Goal: Find specific page/section: Find specific page/section

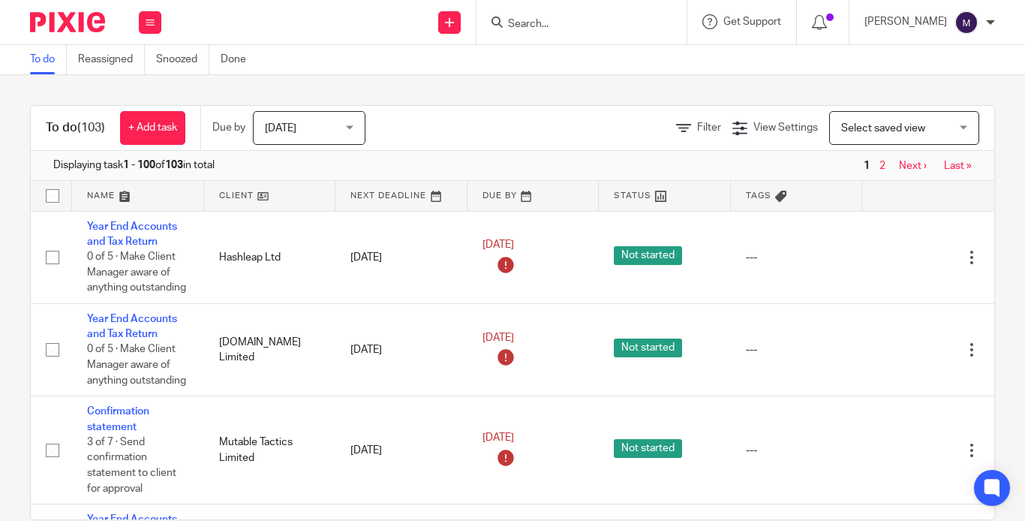
click at [584, 21] on input "Search" at bounding box center [574, 25] width 135 height 14
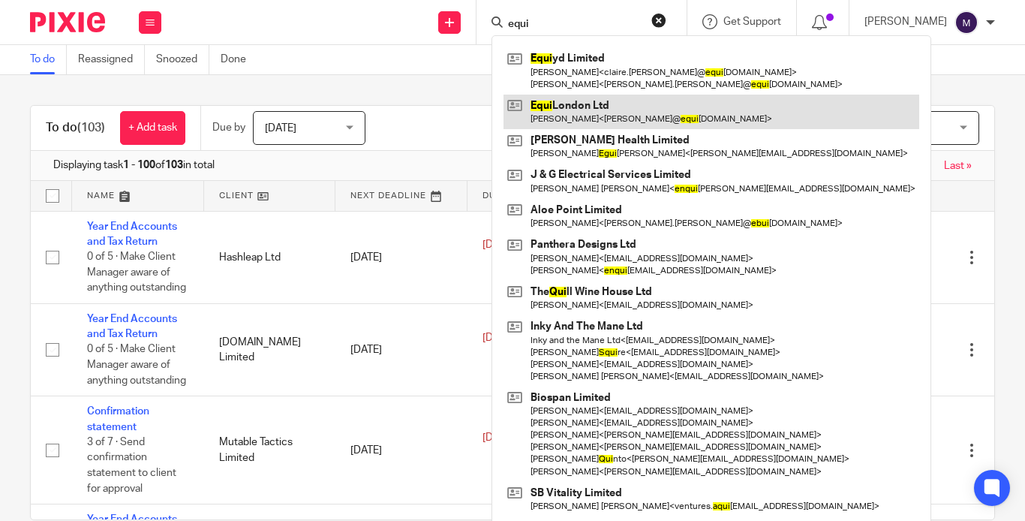
type input "equi"
click at [603, 111] on link at bounding box center [712, 112] width 416 height 35
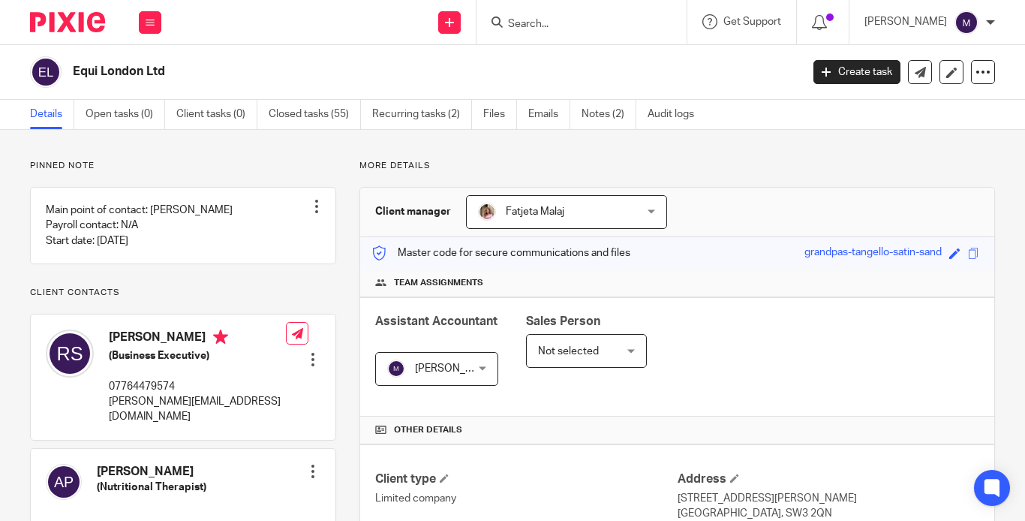
scroll to position [300, 0]
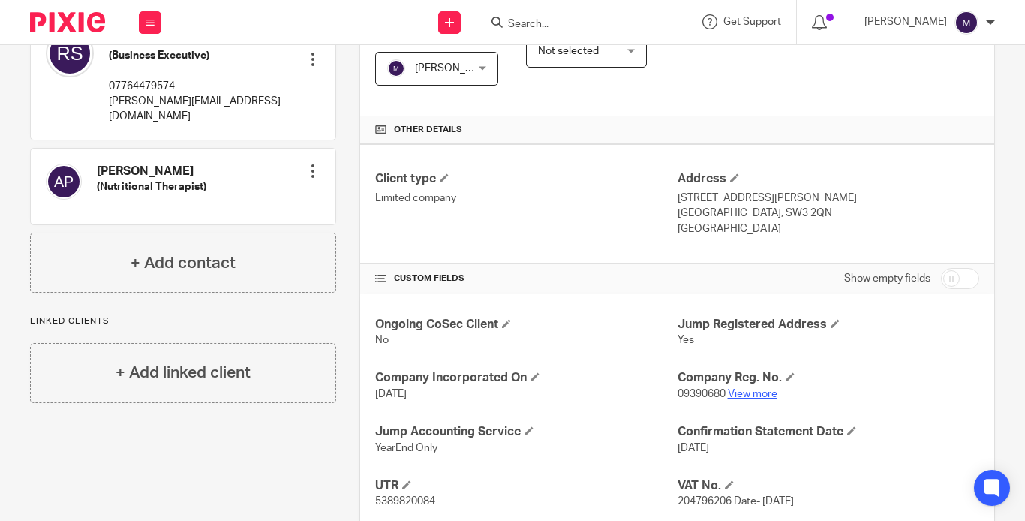
click at [728, 389] on link "View more" at bounding box center [753, 394] width 50 height 11
